Goal: Information Seeking & Learning: Learn about a topic

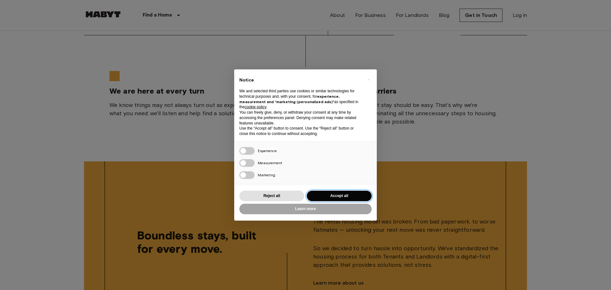
click at [344, 197] on button "Accept all" at bounding box center [339, 196] width 65 height 11
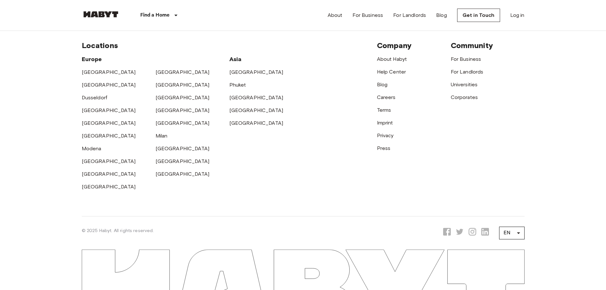
scroll to position [1643, 0]
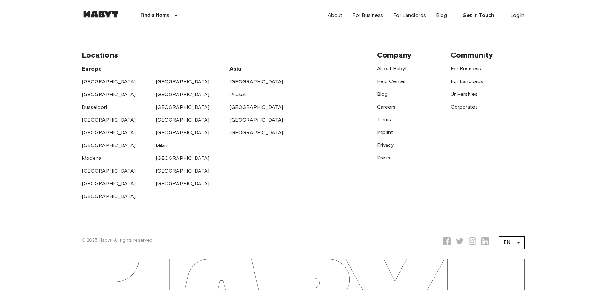
click at [386, 72] on link "About Habyt" at bounding box center [392, 69] width 30 height 6
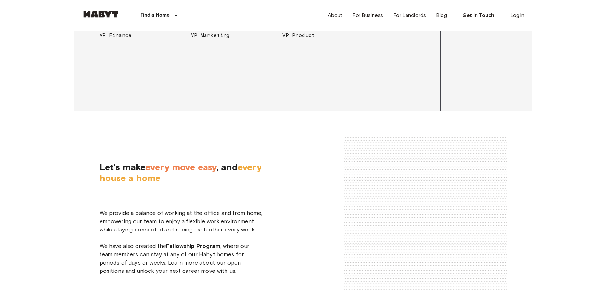
scroll to position [1146, 0]
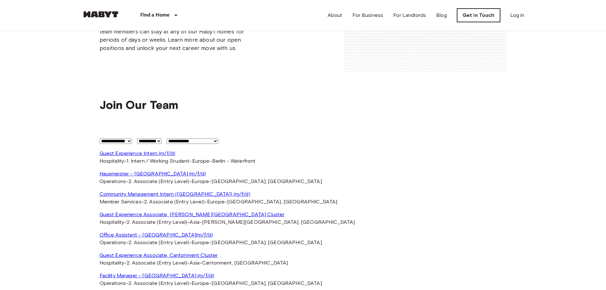
click at [483, 13] on link "Get in Touch" at bounding box center [478, 15] width 43 height 13
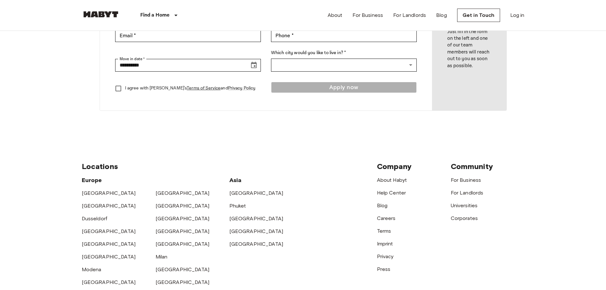
scroll to position [255, 0]
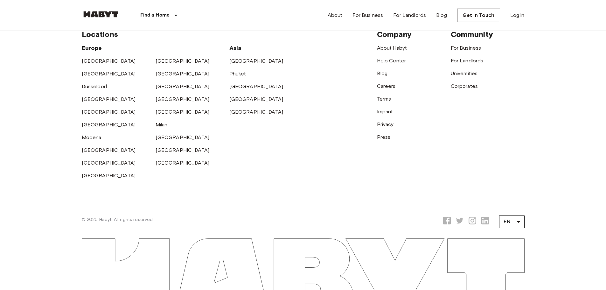
click at [476, 62] on link "For Landlords" at bounding box center [467, 61] width 33 height 6
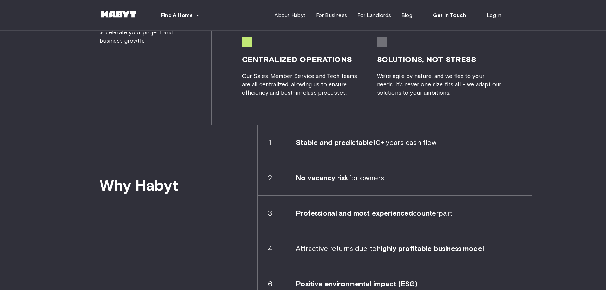
scroll to position [860, 0]
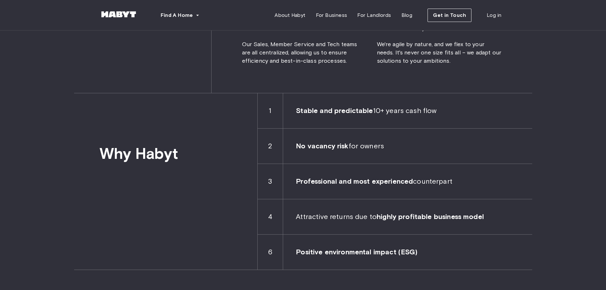
click at [262, 121] on div "1" at bounding box center [271, 110] width 26 height 35
click at [379, 117] on span "Stable and predictable 10+ years cash flow" at bounding box center [407, 110] width 249 height 35
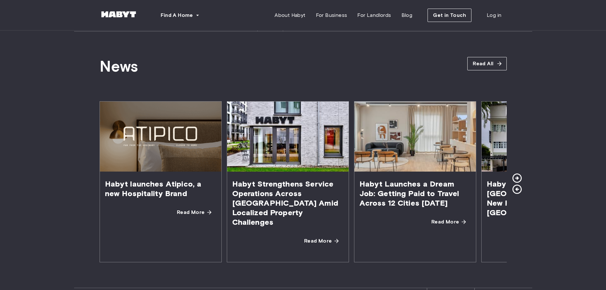
scroll to position [1114, 0]
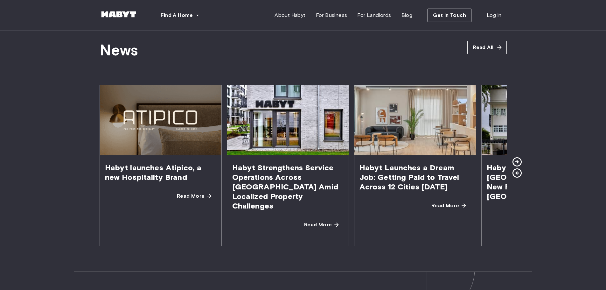
click at [515, 156] on icon at bounding box center [517, 161] width 11 height 11
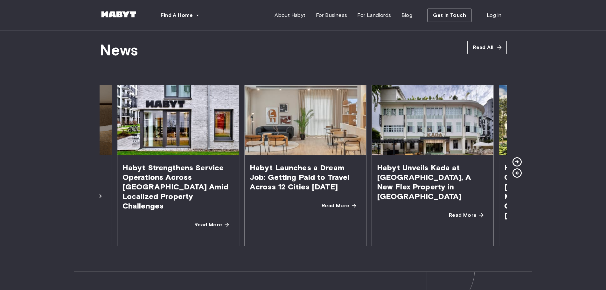
click at [515, 156] on icon at bounding box center [517, 161] width 11 height 11
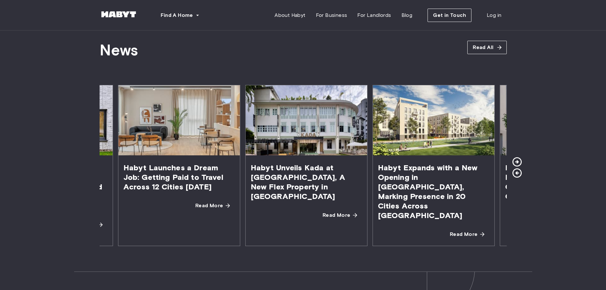
click at [515, 156] on icon at bounding box center [517, 161] width 11 height 11
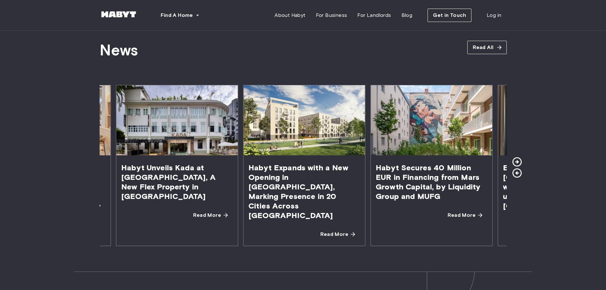
click at [515, 156] on icon at bounding box center [517, 161] width 11 height 11
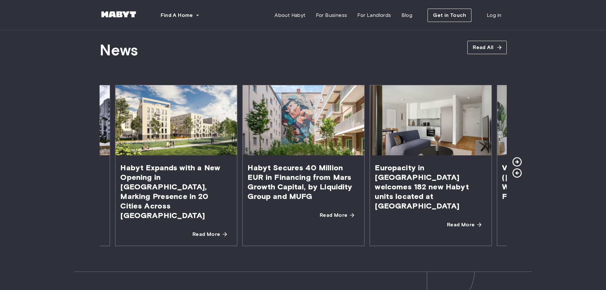
click at [515, 156] on icon at bounding box center [517, 161] width 11 height 11
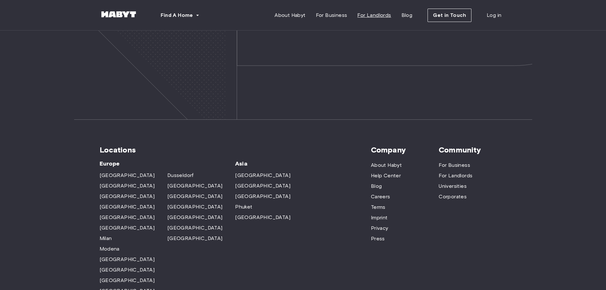
scroll to position [1880, 0]
